Goal: Task Accomplishment & Management: Manage account settings

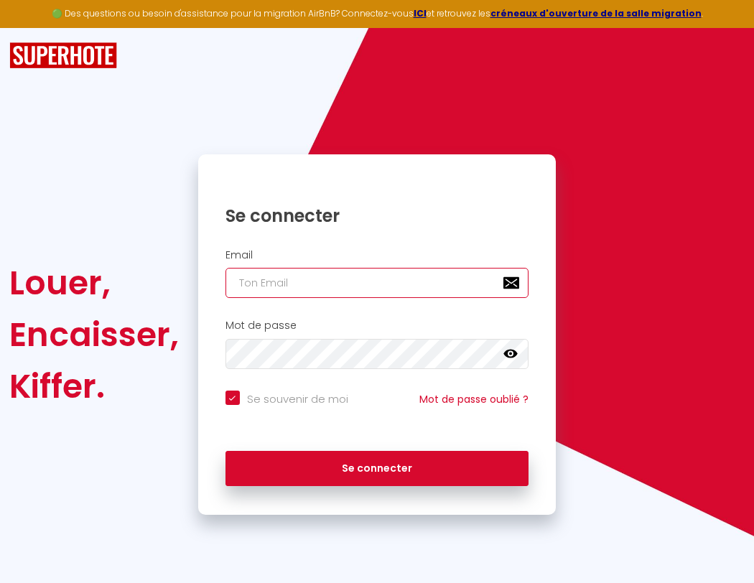
type input "l"
checkbox input "true"
type input "le"
checkbox input "true"
type input "les"
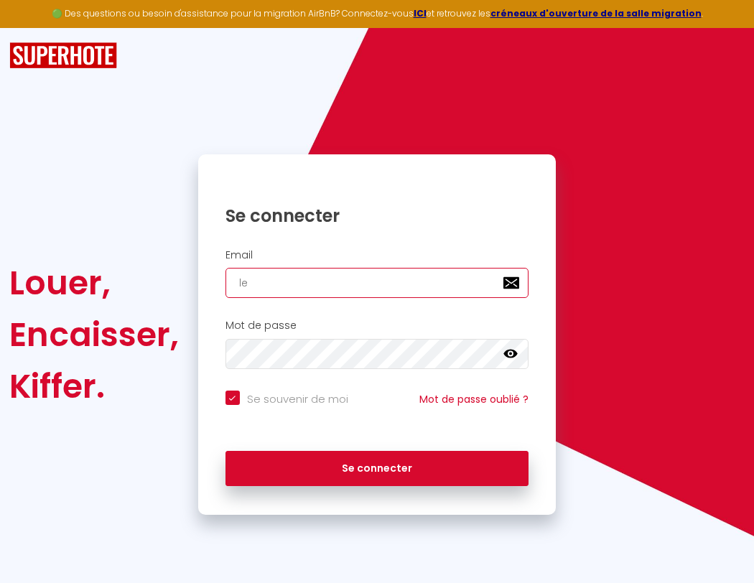
checkbox input "true"
type input "lesp"
checkbox input "true"
type input "lespa"
checkbox input "true"
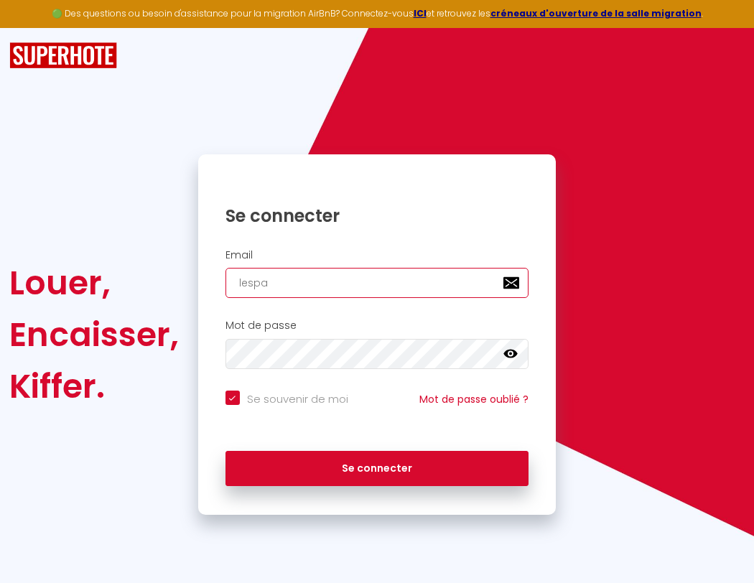
type input "lespac"
checkbox input "true"
type input "l"
checkbox input "true"
type input "lespaced"
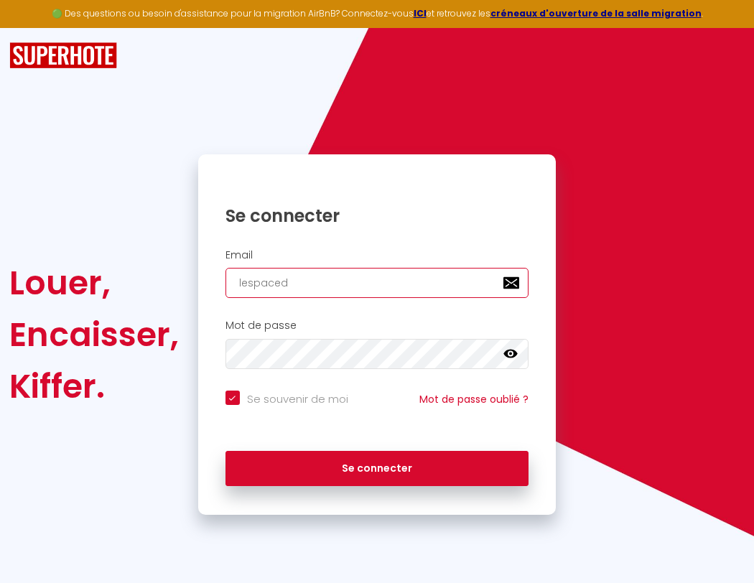
checkbox input "true"
type input "les"
checkbox input "true"
type input "lespacede"
checkbox input "true"
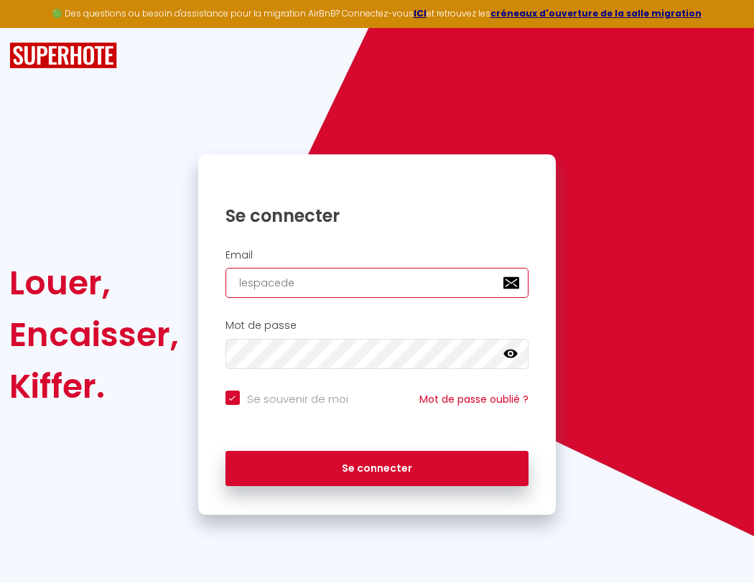
type input "lesp"
checkbox input "true"
type input "lespacedet"
checkbox input "true"
type input "lespa"
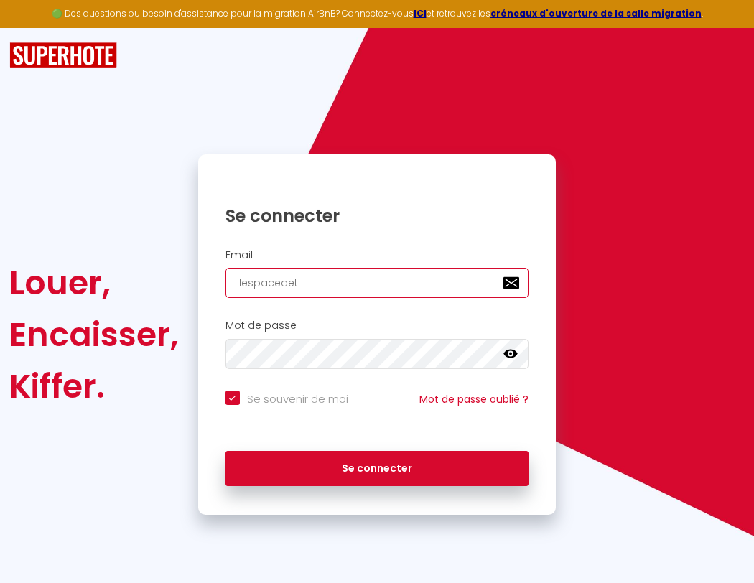
checkbox input "true"
type input "lespacedete"
checkbox input "true"
type input "lespac"
checkbox input "true"
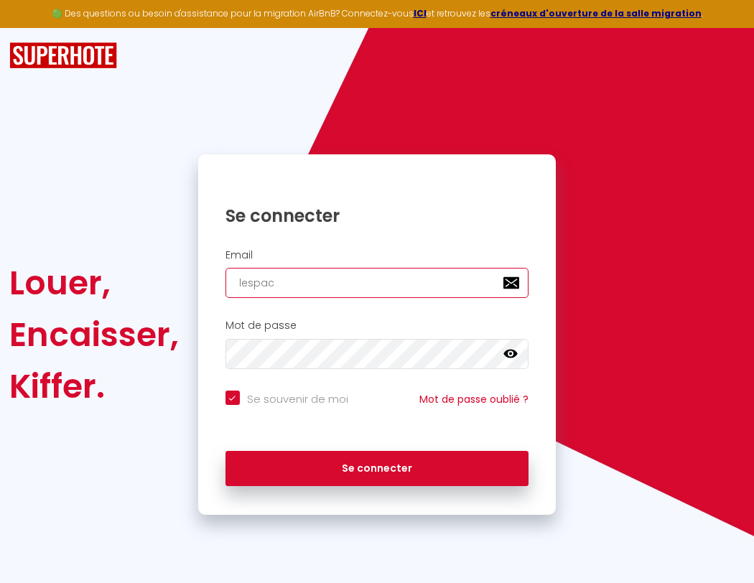
type input "lespacedeten"
checkbox input "true"
type input "lespace"
checkbox input "true"
type input "lespacedetent"
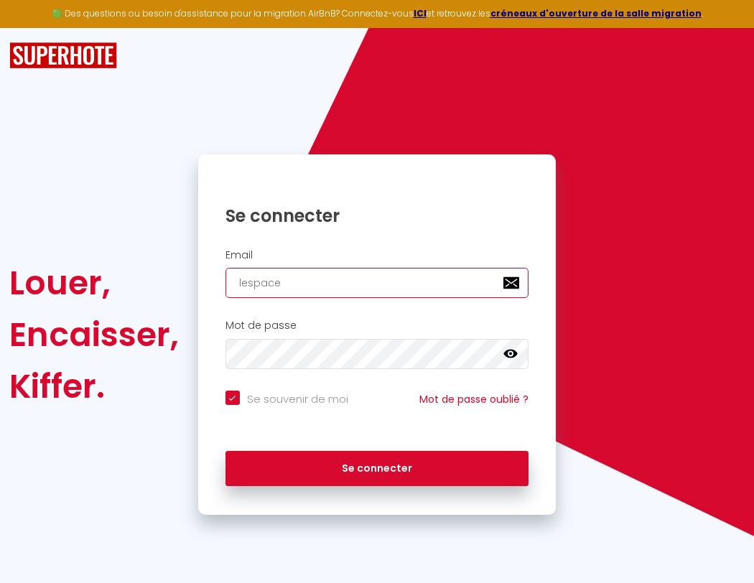
checkbox input "true"
type input "l"
checkbox input "true"
type input "le"
checkbox input "true"
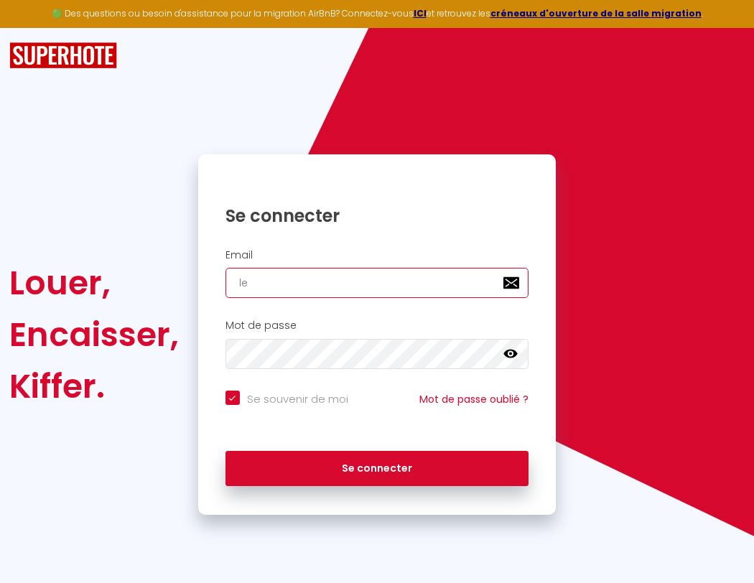
type input "lespacedetente"
checkbox input "true"
type input "les"
checkbox input "true"
type input "lespacedetente@"
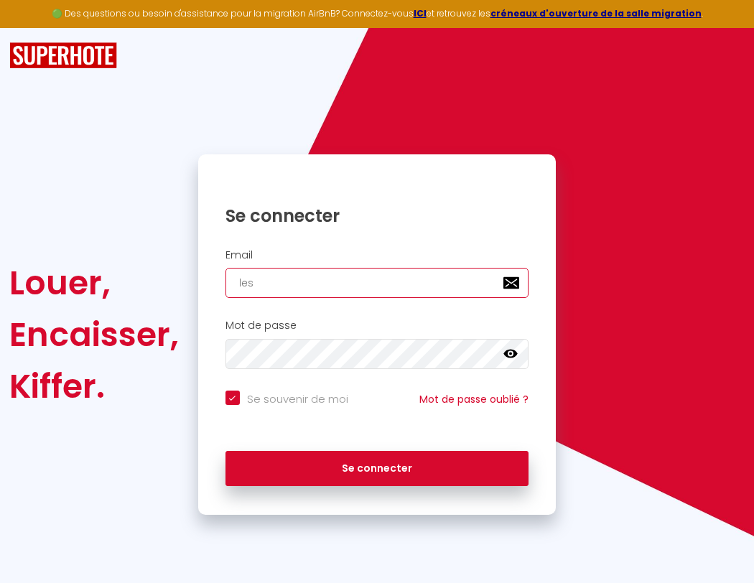
checkbox input "true"
type input "lespacedet"
checkbox input "true"
type input "lespacedetente@g"
checkbox input "true"
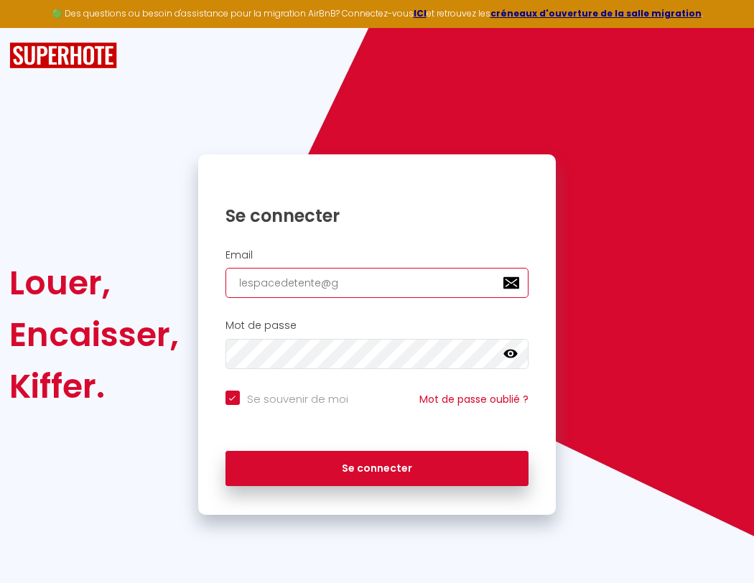
type input "lespacedete"
checkbox input "true"
type input "lespacedetente@gm"
checkbox input "true"
type input "lespacedeten"
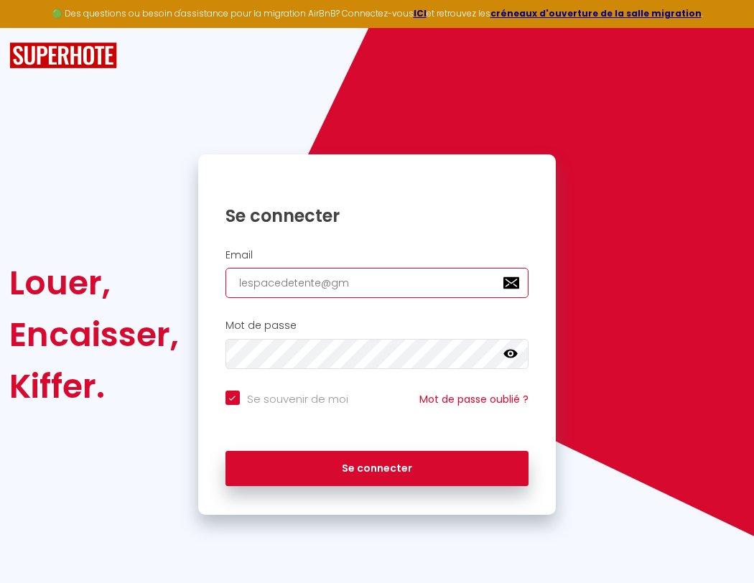
checkbox input "true"
type input "lespacedetente@gma"
checkbox input "true"
type input "lespacedetent"
checkbox input "true"
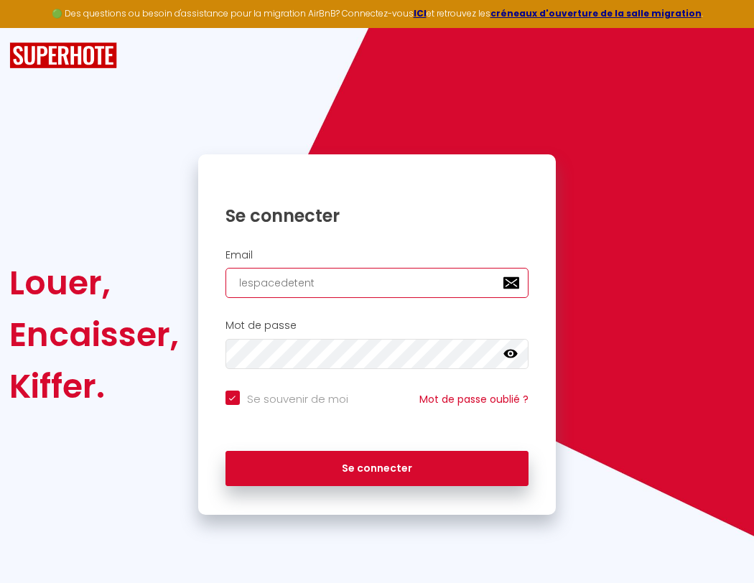
type input "lespacedetente@gmai"
checkbox input "true"
type input "lespacedetente"
checkbox input "true"
